Goal: Transaction & Acquisition: Purchase product/service

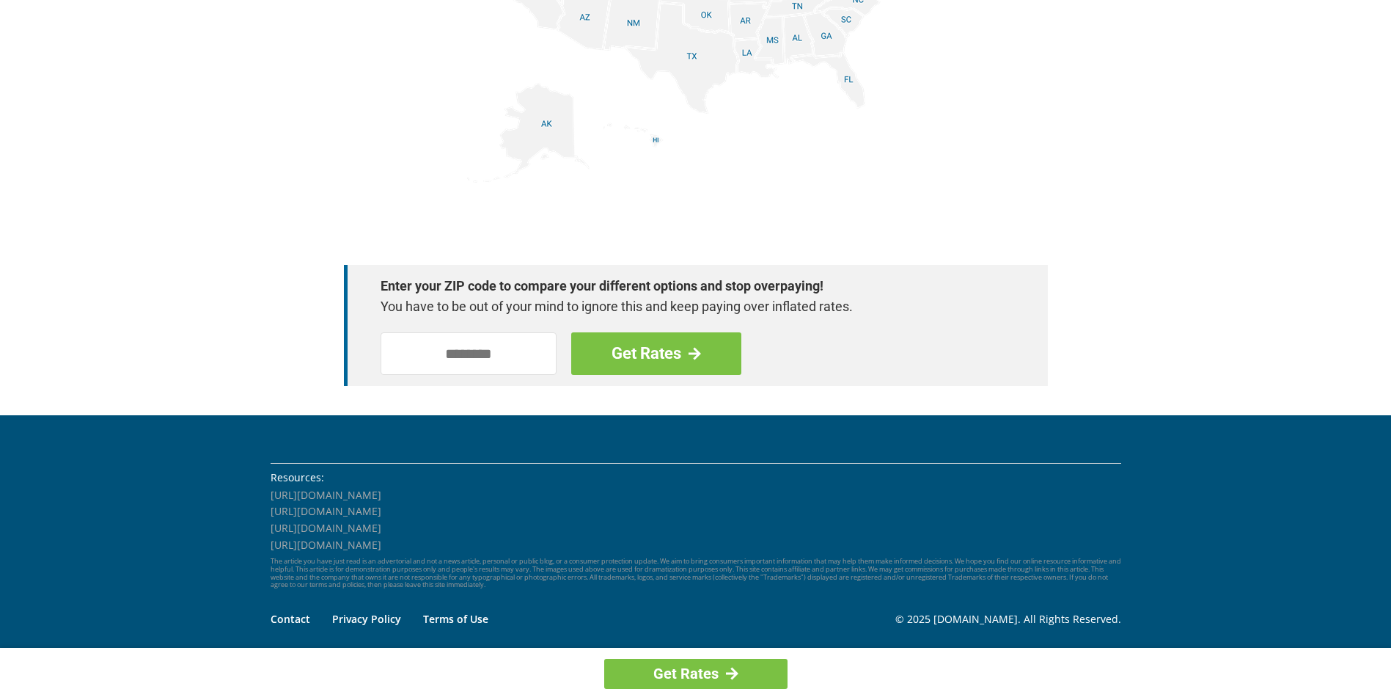
scroll to position [1981, 0]
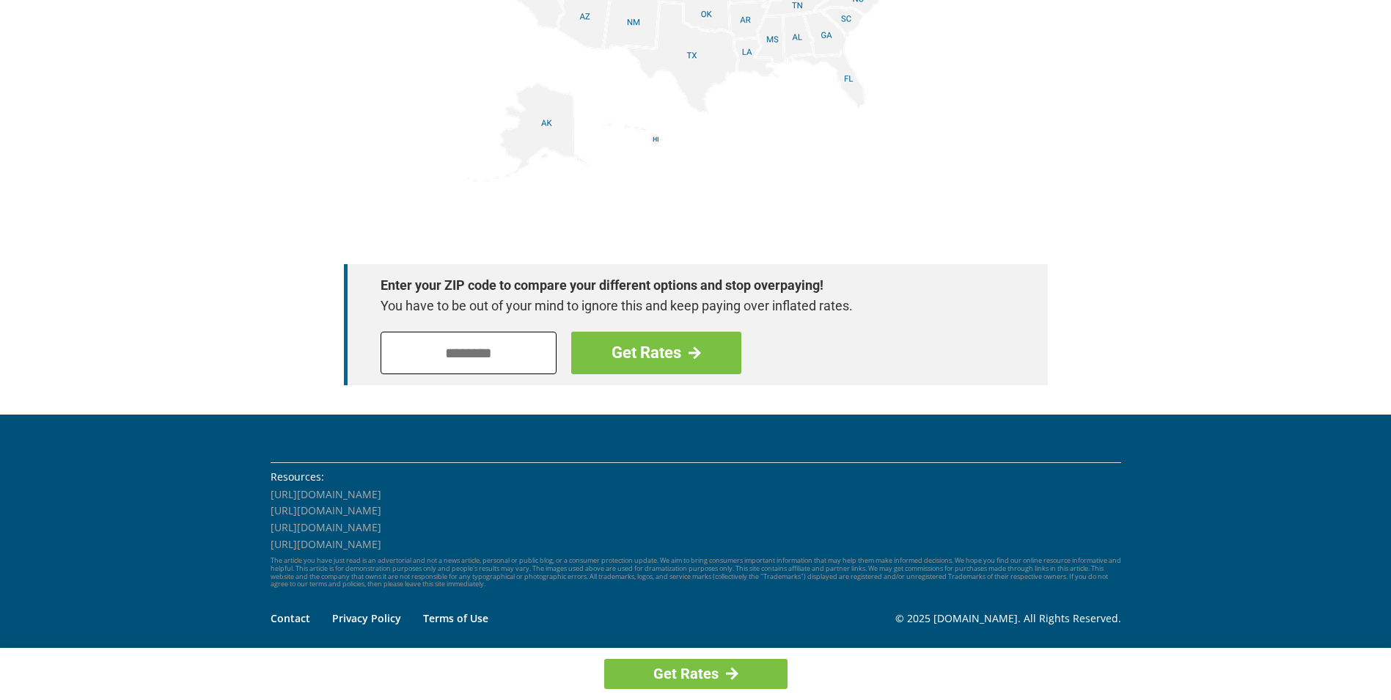
click at [402, 357] on input "tel" at bounding box center [469, 352] width 176 height 43
type input "*****"
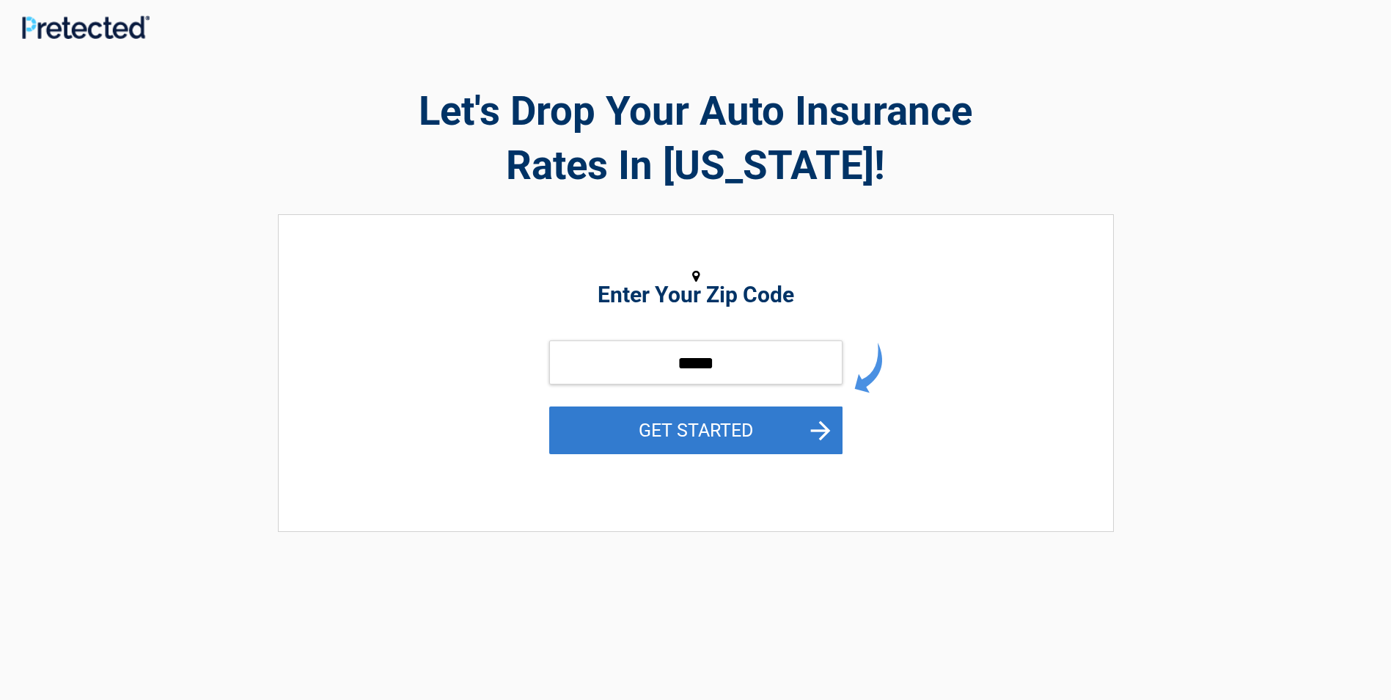
click at [685, 432] on button "GET STARTED" at bounding box center [695, 430] width 293 height 48
